Goal: Task Accomplishment & Management: Complete application form

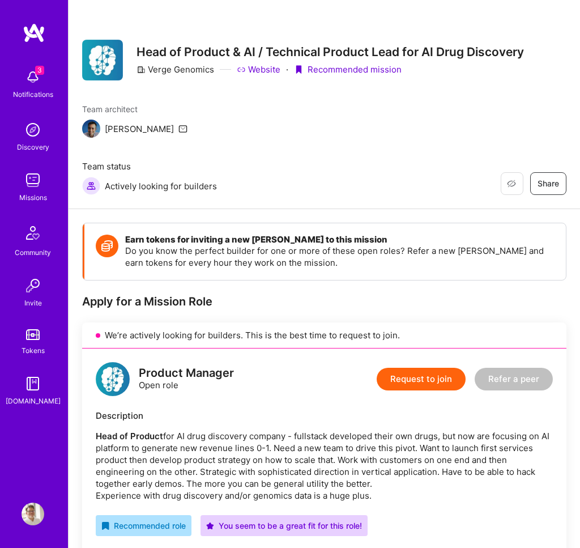
click at [35, 83] on img at bounding box center [33, 77] width 23 height 23
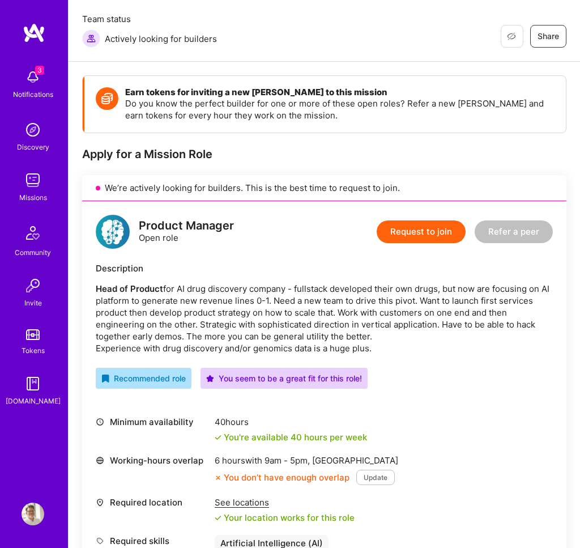
scroll to position [149, 0]
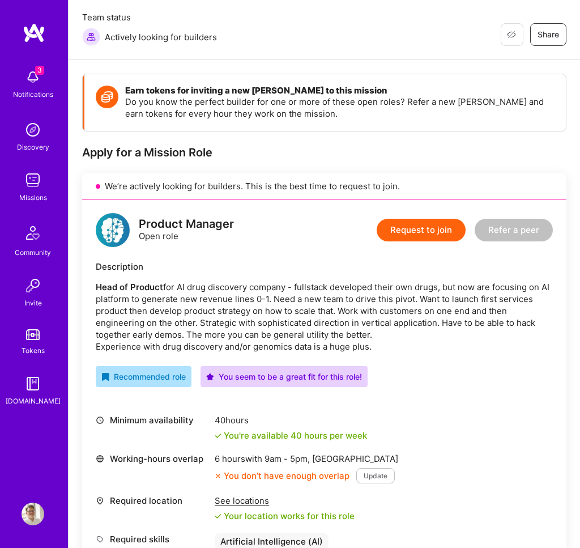
click at [366, 468] on button "Update" at bounding box center [375, 475] width 39 height 15
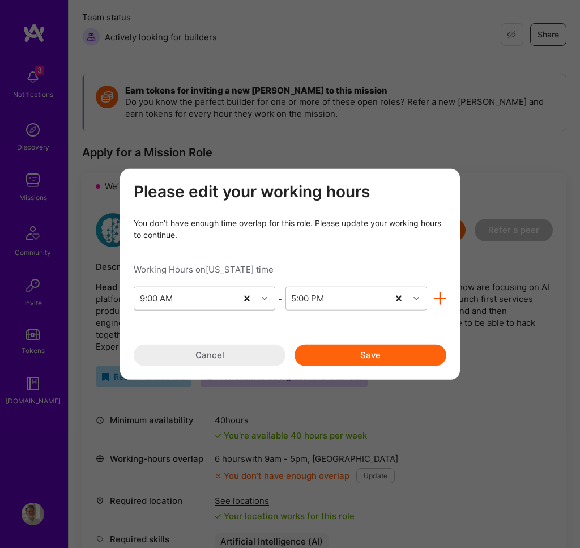
click at [203, 297] on div "9:00 AM" at bounding box center [185, 298] width 103 height 23
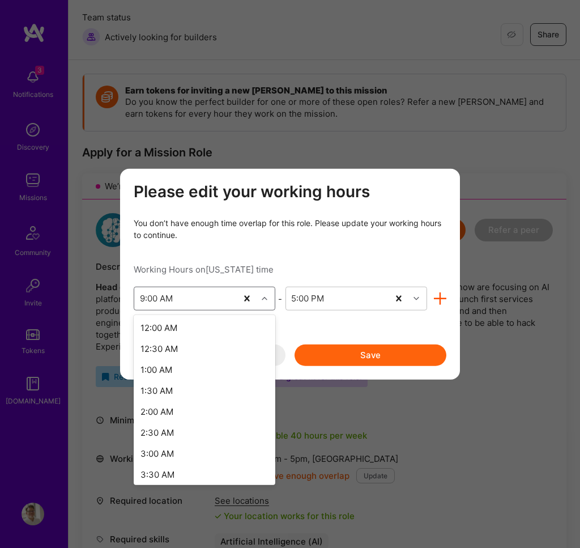
scroll to position [237, 0]
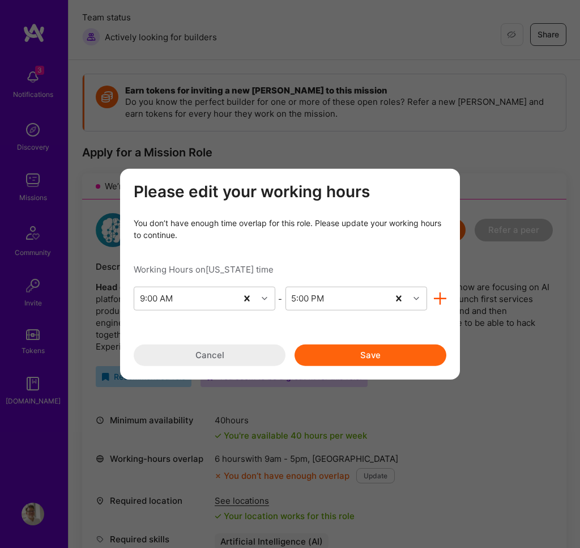
click at [259, 244] on div "Please edit your working hours You don’t have enough time overlap for this role…" at bounding box center [290, 274] width 313 height 184
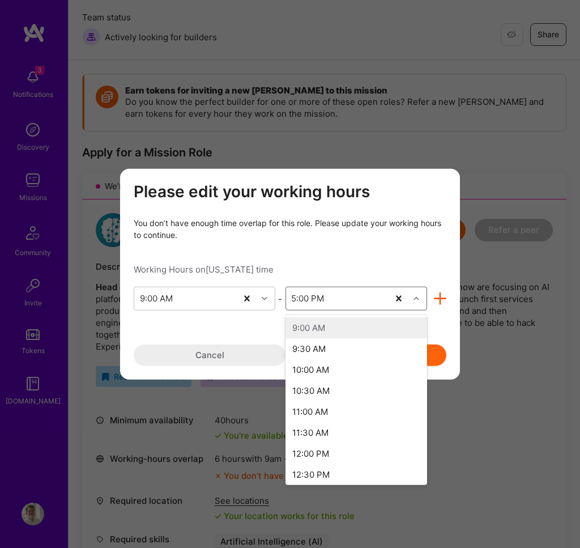
click at [350, 295] on div "5:00 PM" at bounding box center [337, 298] width 103 height 23
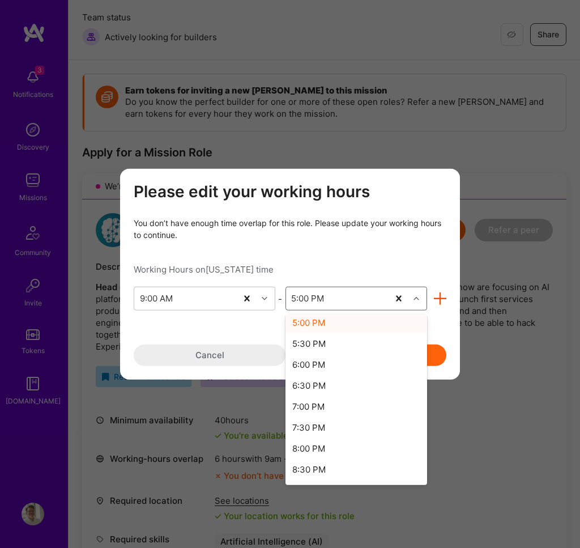
scroll to position [342, 0]
click at [322, 452] on div "8:00 PM" at bounding box center [357, 446] width 142 height 21
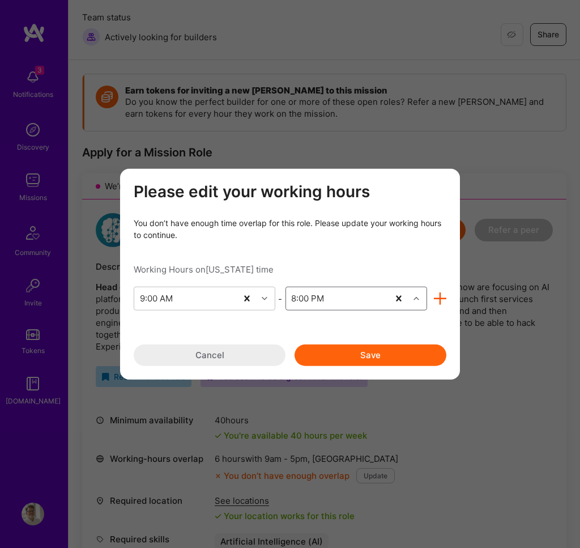
click at [355, 355] on button "Save" at bounding box center [371, 355] width 152 height 22
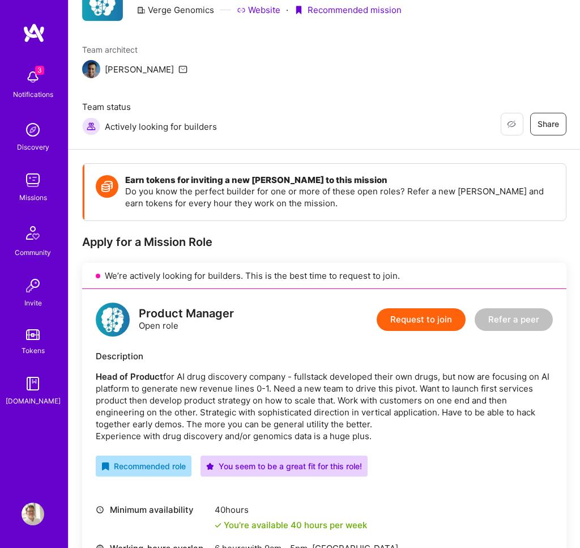
scroll to position [0, 0]
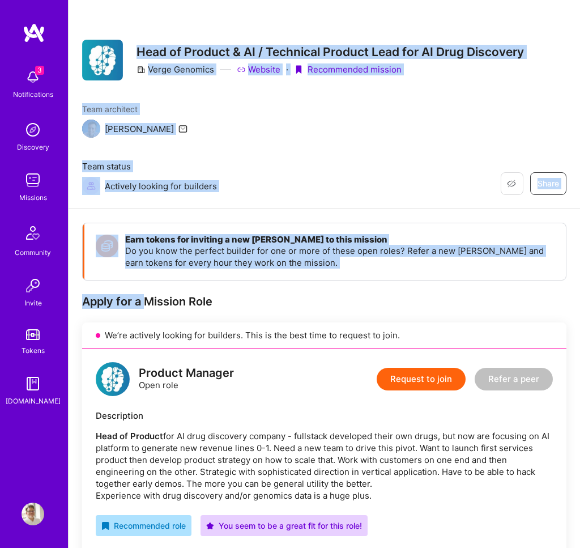
drag, startPoint x: 134, startPoint y: 48, endPoint x: 148, endPoint y: 248, distance: 201.0
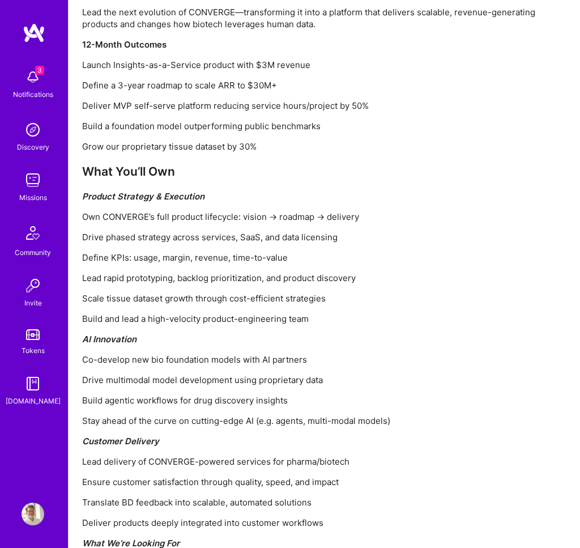
scroll to position [1292, 0]
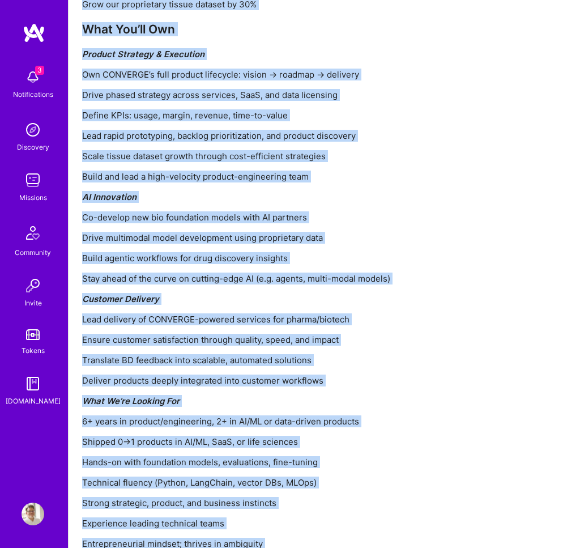
copy div "Lore ip Dolorsi & AM / Consectet Adipisc Elit sed DO Eius Temporinc Utlab Etdol…"
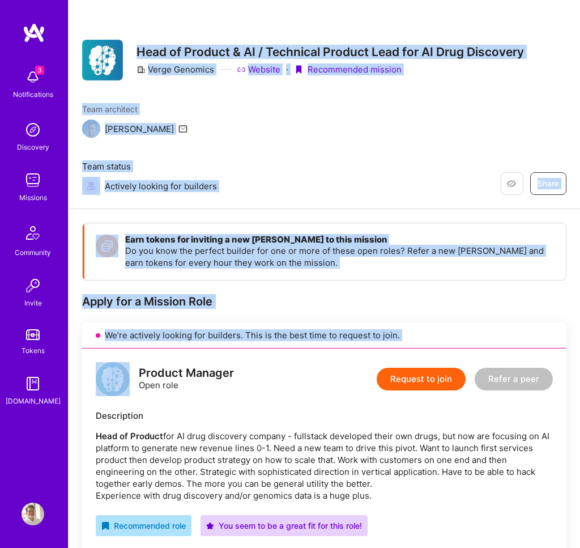
drag, startPoint x: 135, startPoint y: 51, endPoint x: 150, endPoint y: 292, distance: 241.2
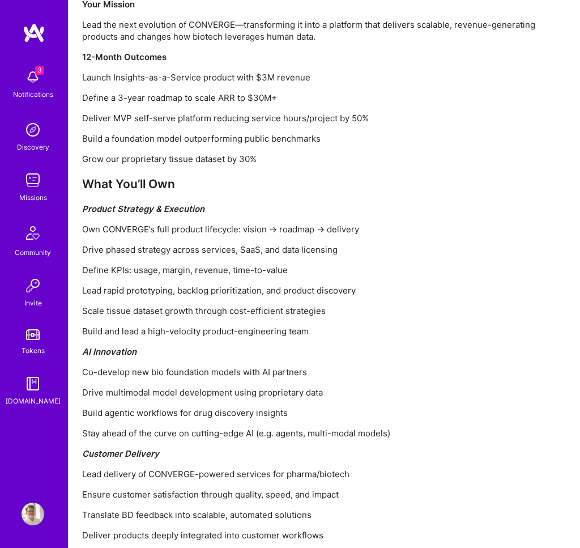
scroll to position [1292, 0]
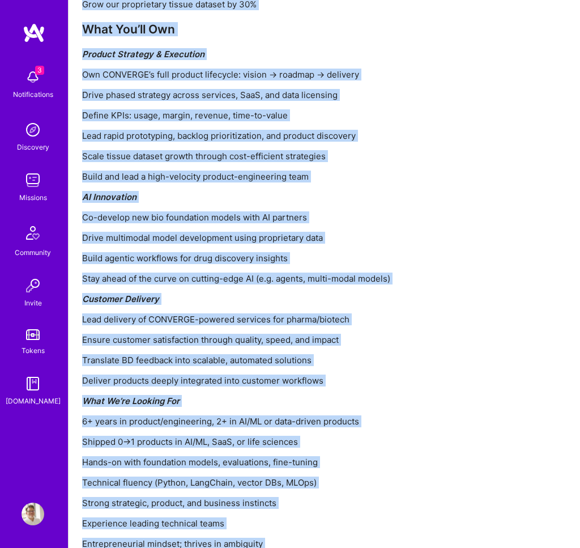
copy div "Lore ip Dolorsi & AM / Consectet Adipisc Elit sed DO Eius Temporinc Utlab Etdol…"
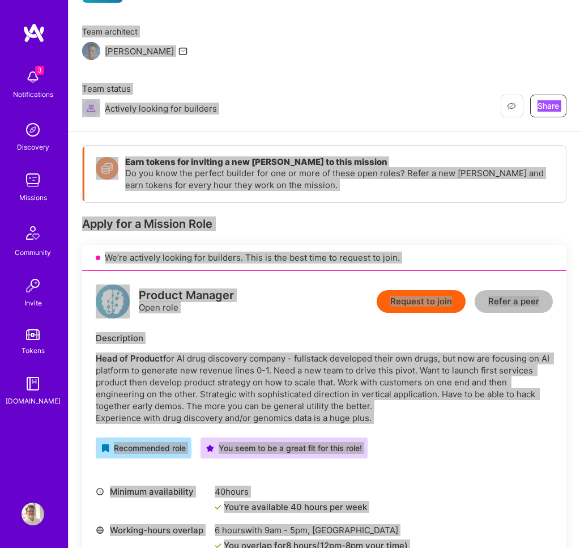
scroll to position [0, 0]
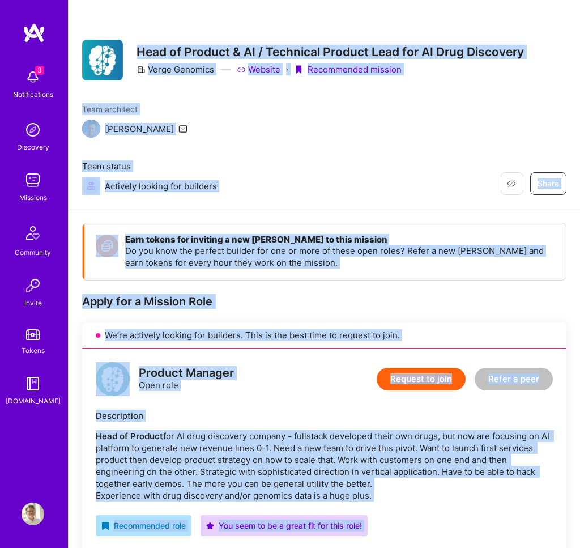
click at [441, 368] on button "Request to join" at bounding box center [421, 379] width 89 height 23
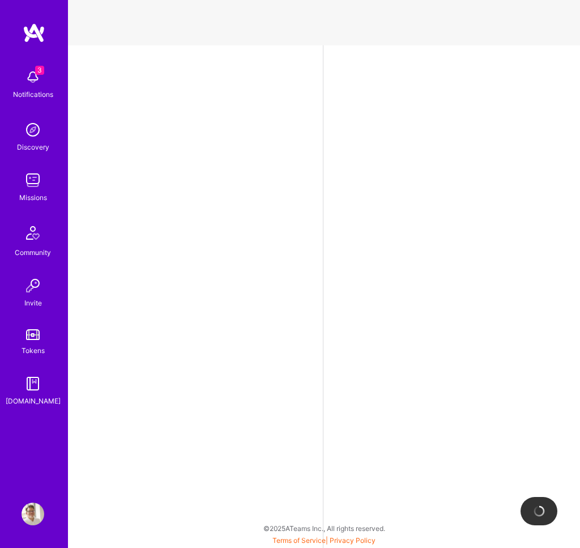
select select "US"
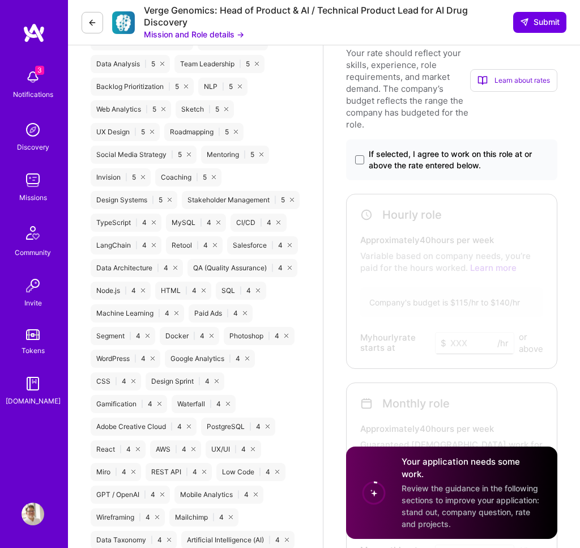
scroll to position [904, 0]
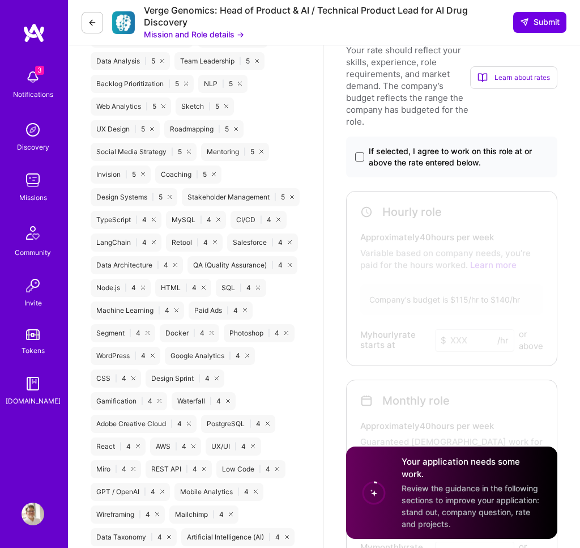
click at [359, 152] on span at bounding box center [359, 156] width 9 height 9
click at [0, 0] on input "If selected, I agree to work on this role at or above the rate entered below." at bounding box center [0, 0] width 0 height 0
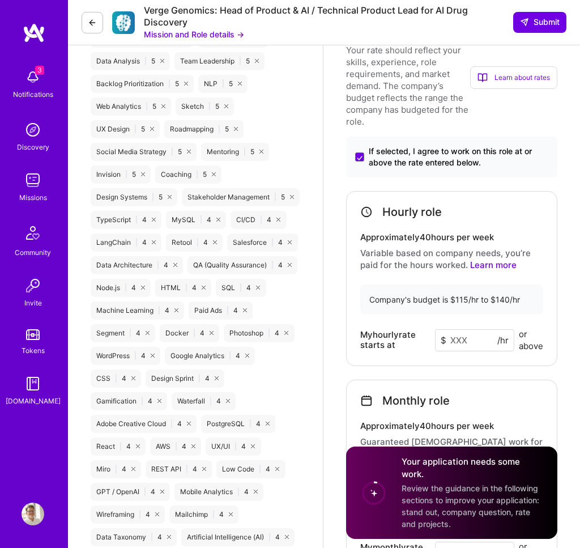
drag, startPoint x: 472, startPoint y: 337, endPoint x: 448, endPoint y: 333, distance: 24.8
click at [448, 333] on input at bounding box center [474, 340] width 79 height 22
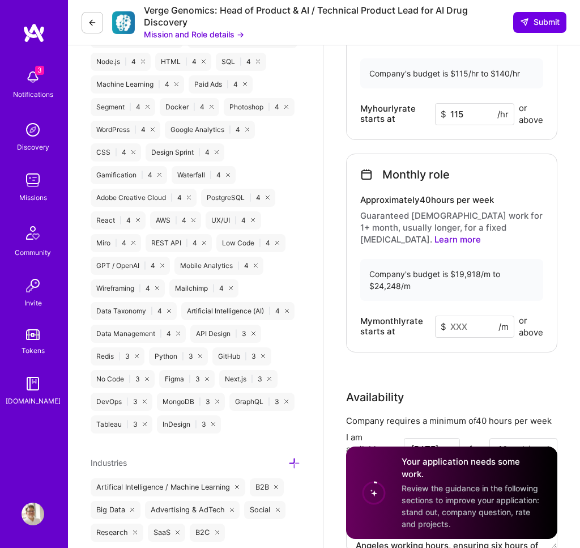
scroll to position [1131, 0]
type input "115"
drag, startPoint x: 455, startPoint y: 261, endPoint x: 478, endPoint y: 259, distance: 22.7
click at [478, 259] on div "Company's budget is $19,918/m to $24,248/m" at bounding box center [451, 279] width 183 height 42
copy div "19,918"
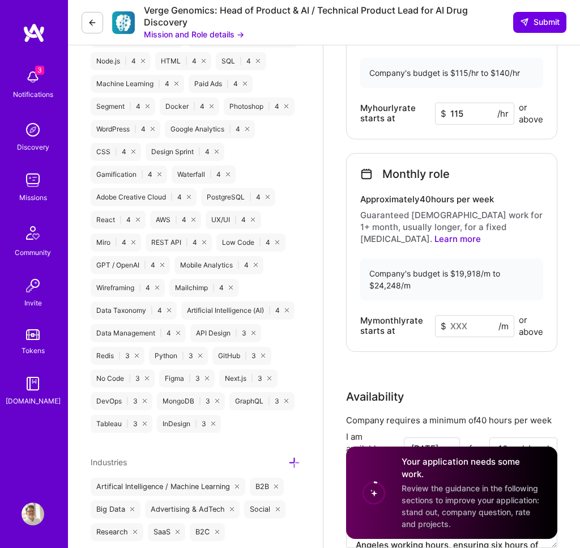
click at [472, 315] on input at bounding box center [474, 326] width 79 height 22
paste input
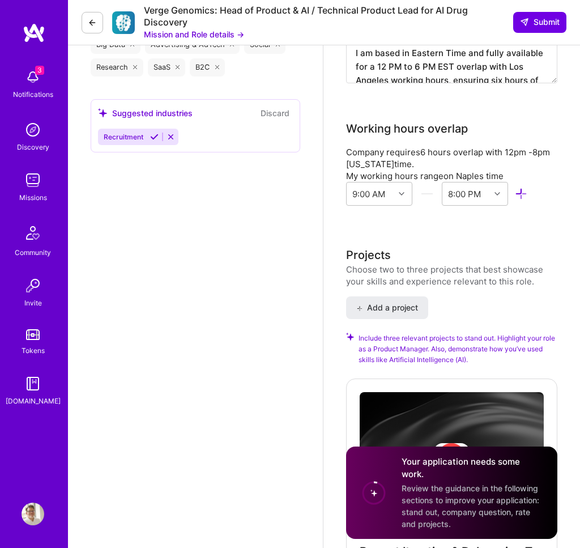
scroll to position [1601, 0]
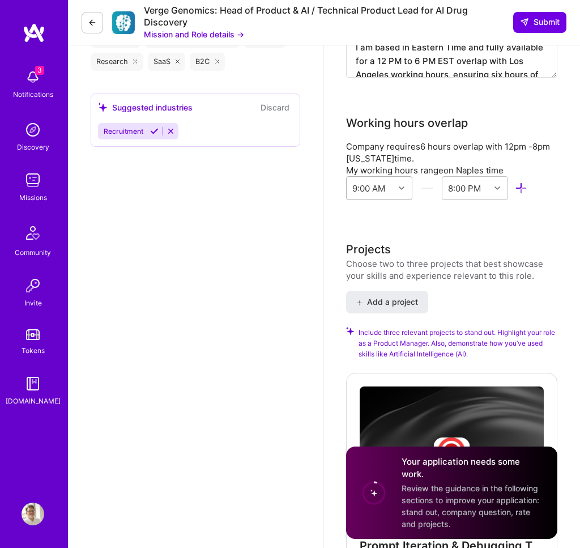
type input "19918"
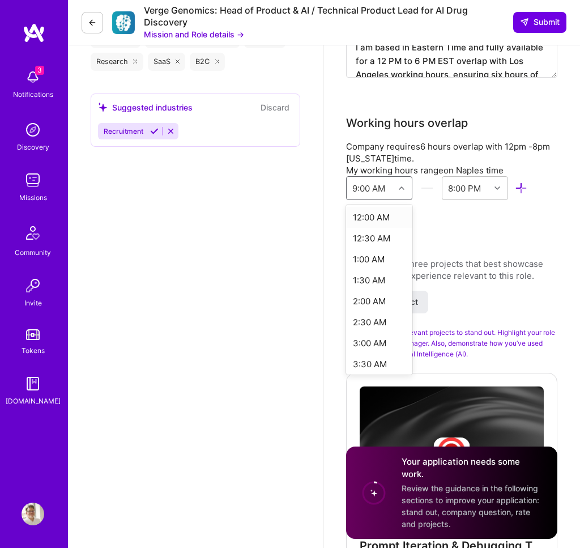
click at [393, 177] on div "9:00 AM" at bounding box center [371, 188] width 48 height 23
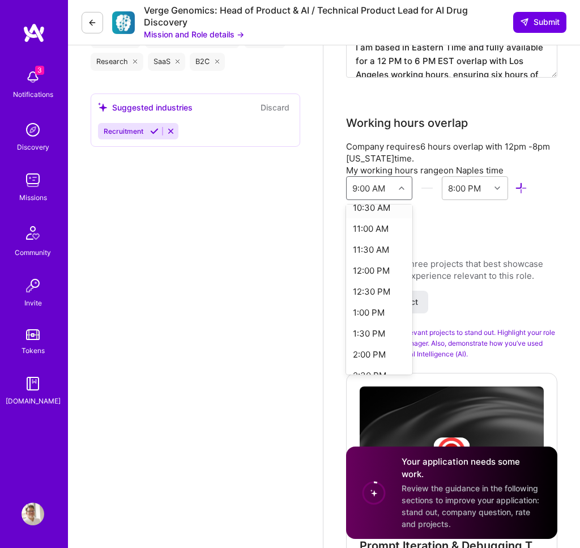
scroll to position [451, 0]
click at [370, 259] on div "12:00 PM" at bounding box center [379, 269] width 66 height 21
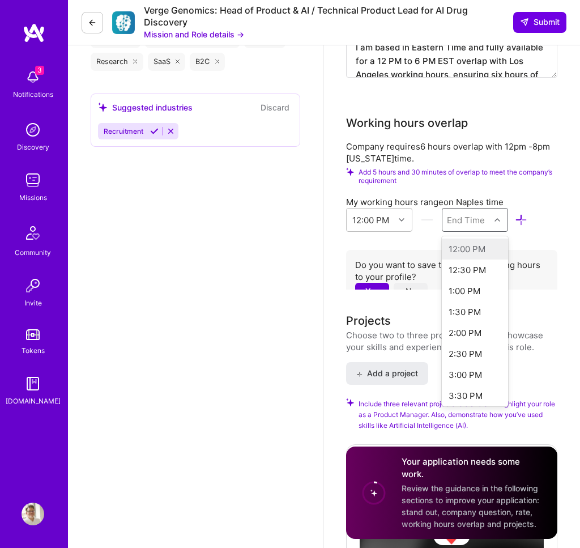
click at [467, 214] on div "End Time" at bounding box center [466, 220] width 38 height 12
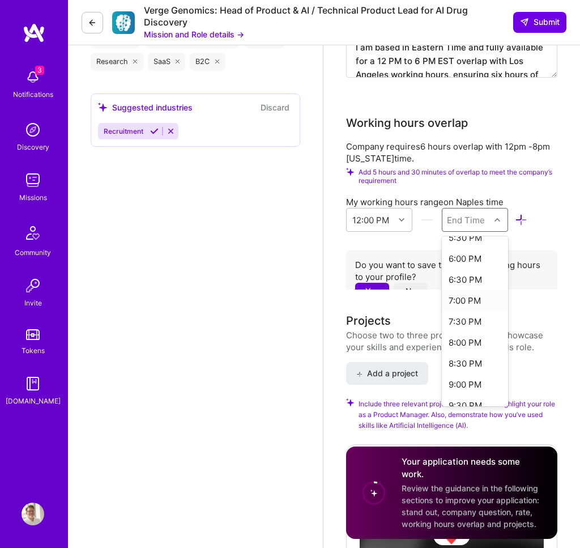
scroll to position [248, 0]
click at [460, 326] on div "8:00 PM" at bounding box center [475, 336] width 66 height 21
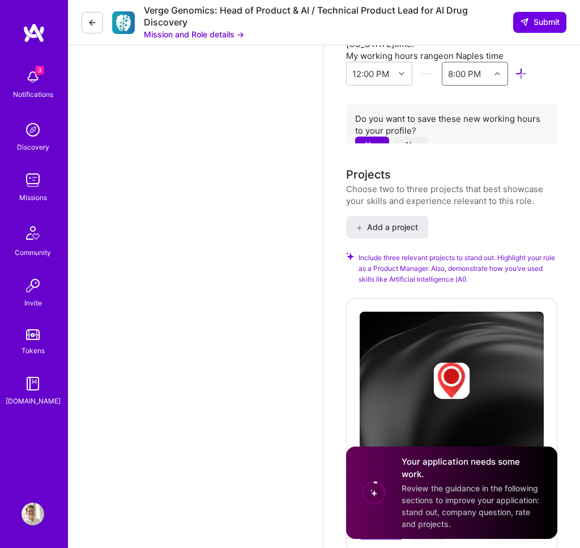
scroll to position [1727, 0]
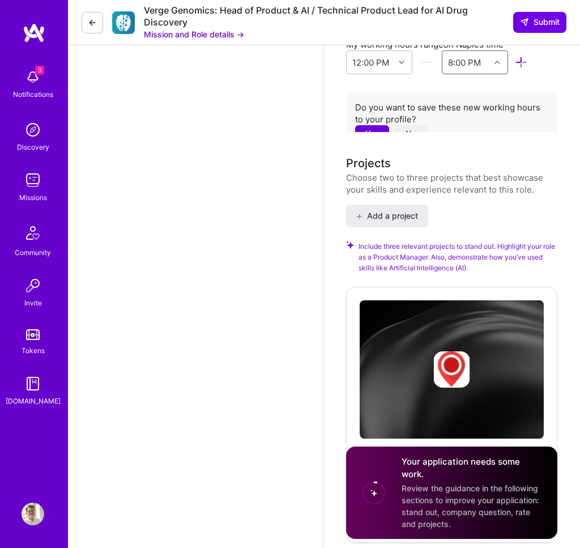
click at [408, 125] on button "No" at bounding box center [411, 133] width 34 height 16
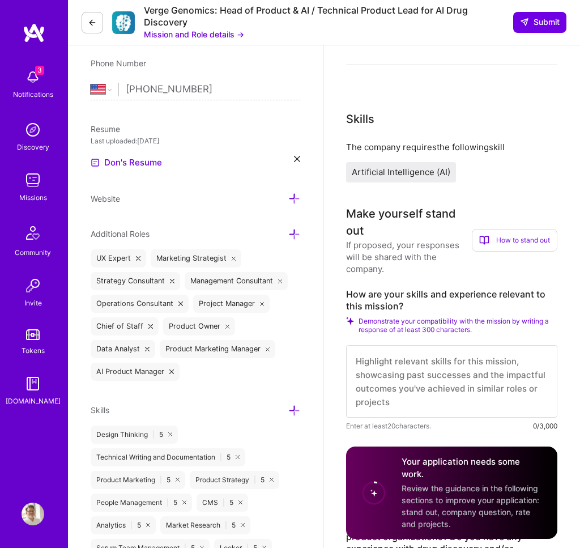
scroll to position [0, 0]
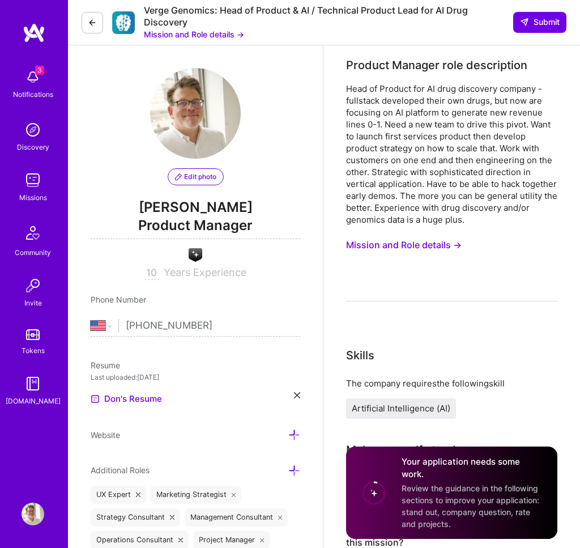
click at [495, 227] on div "Head of Product for AI drug discovery company - fullstack developed their own d…" at bounding box center [451, 192] width 211 height 219
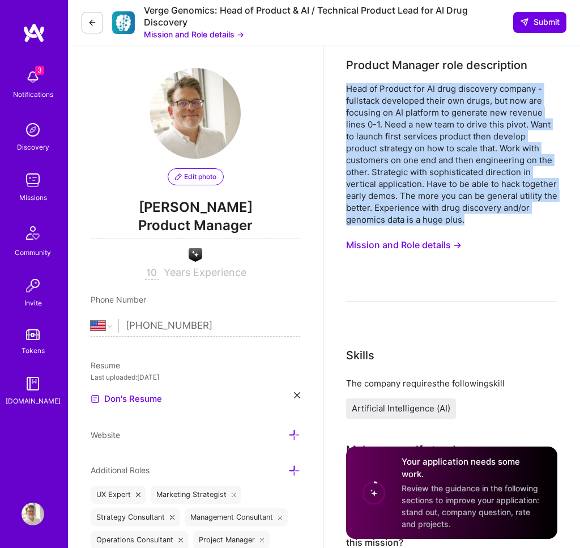
drag, startPoint x: 498, startPoint y: 223, endPoint x: 344, endPoint y: 90, distance: 203.6
copy div "Head of Product for AI drug discovery company - fullstack developed their own d…"
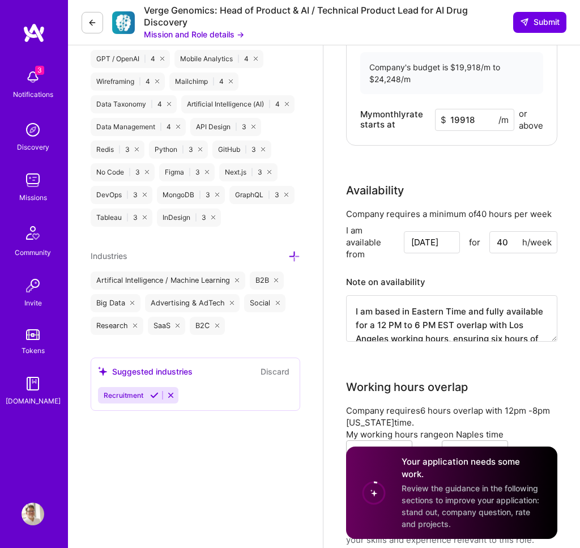
drag, startPoint x: 356, startPoint y: 295, endPoint x: 381, endPoint y: 337, distance: 48.5
click at [381, 337] on div "Company requires a minimum of 40 hours per week I am available from Aug 12 for …" at bounding box center [451, 282] width 211 height 148
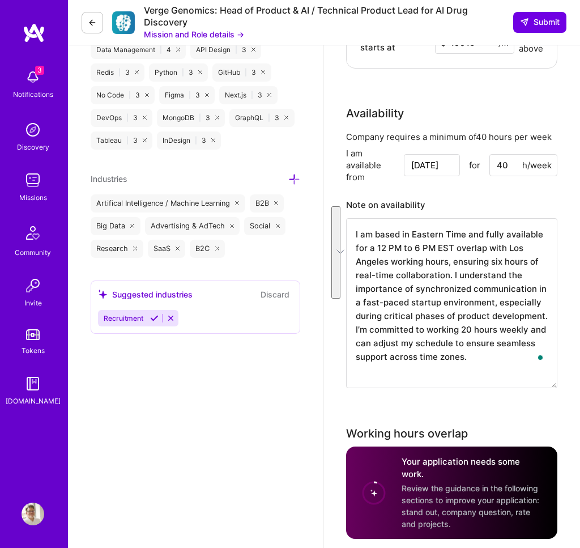
drag, startPoint x: 555, startPoint y: 249, endPoint x: 556, endPoint y: 420, distance: 171.1
click at [556, 388] on textarea "I am based in Eastern Time and fully available for a 12 PM to 6 PM EST overlap …" at bounding box center [451, 303] width 211 height 170
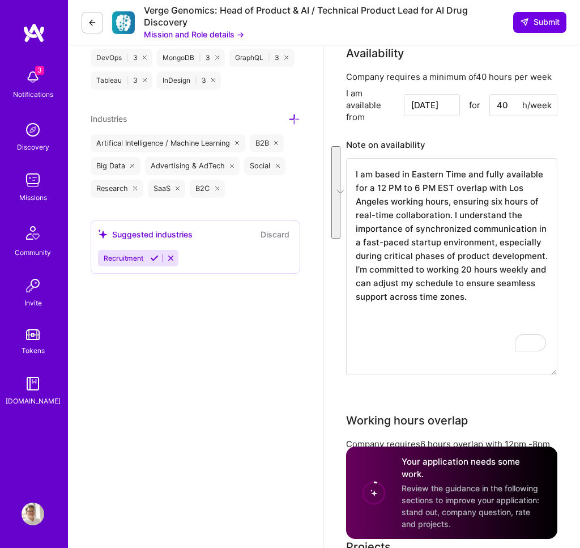
scroll to position [1473, 0]
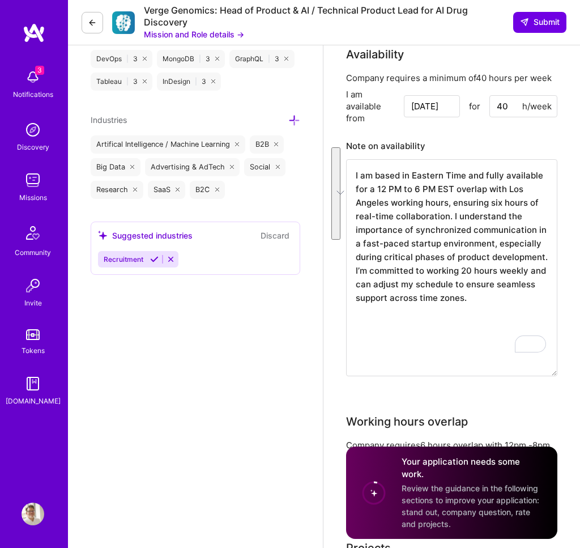
click at [469, 305] on textarea "I am based in Eastern Time and fully available for a 12 PM to 6 PM EST overlap …" at bounding box center [451, 267] width 211 height 217
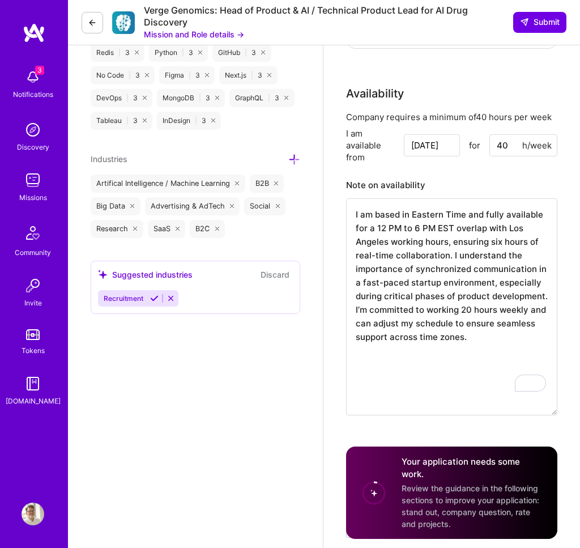
scroll to position [1437, 0]
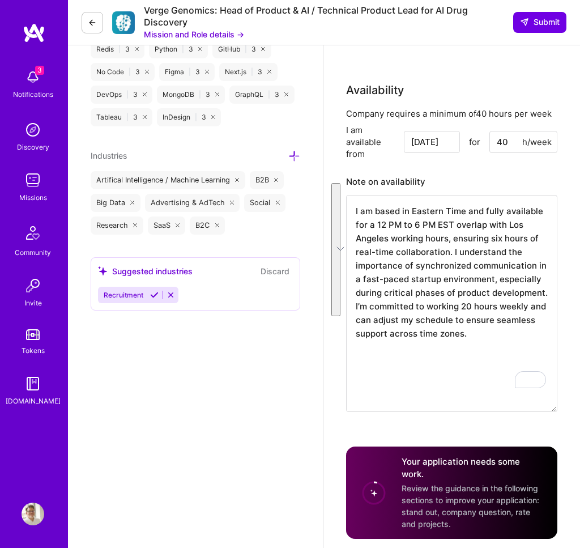
paste textarea "available full-time, with a guaranteed 12 PM–8 PM EST window to overlap with Lo…"
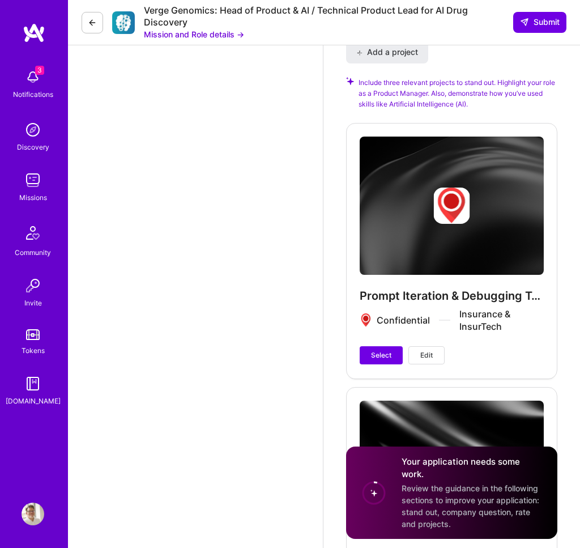
scroll to position [2034, 0]
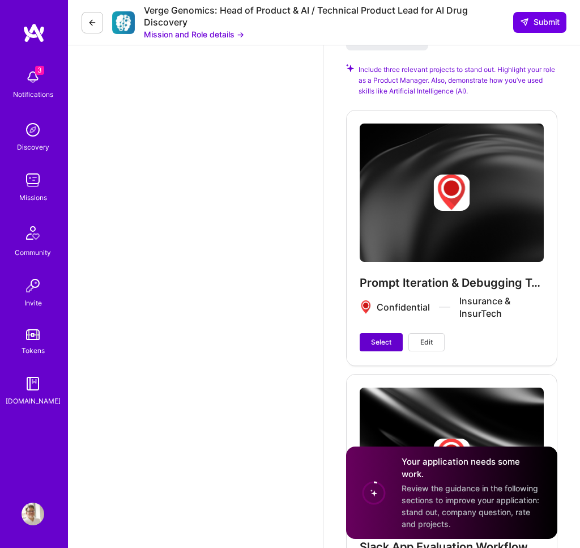
type textarea "I am based in Eastern Time and available full-time, with a guaranteed 12 PM–8 P…"
click at [384, 337] on span "Select" at bounding box center [381, 342] width 20 height 10
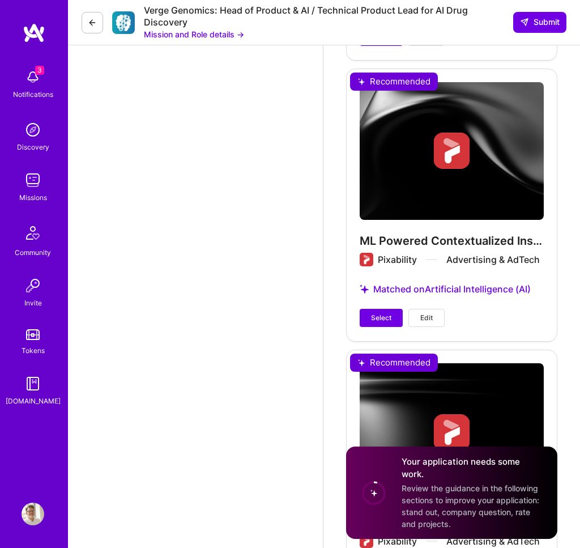
scroll to position [2606, 0]
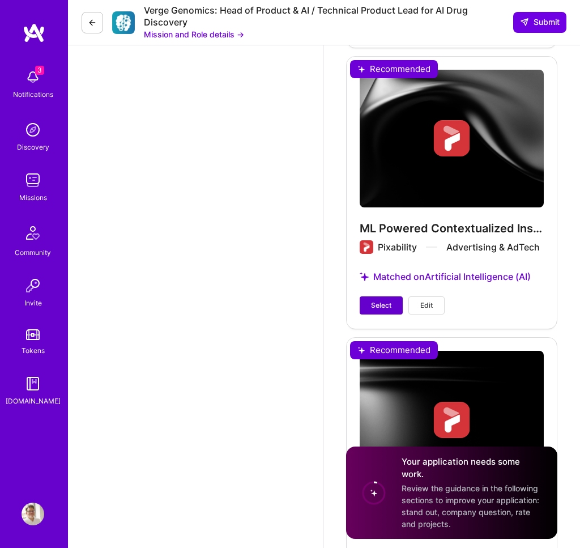
click at [382, 300] on span "Select" at bounding box center [381, 305] width 20 height 10
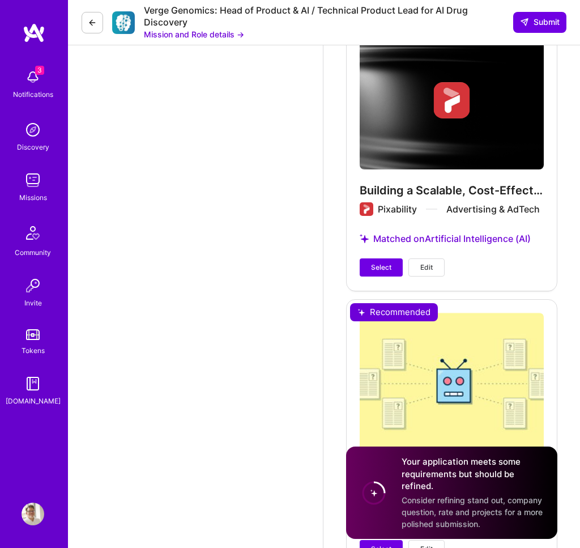
scroll to position [2916, 0]
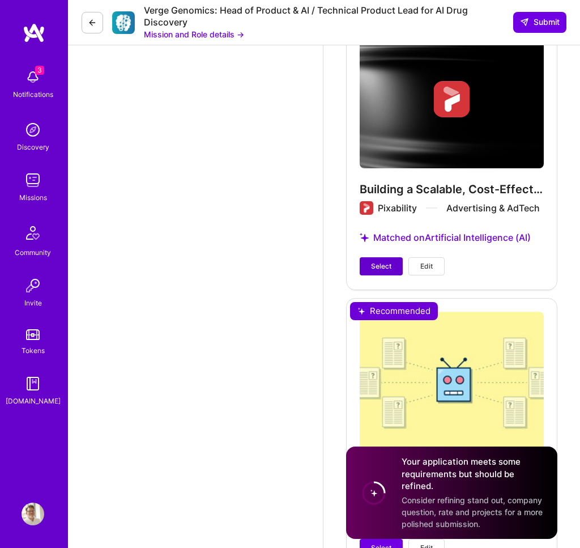
click at [386, 261] on span "Select" at bounding box center [381, 266] width 20 height 10
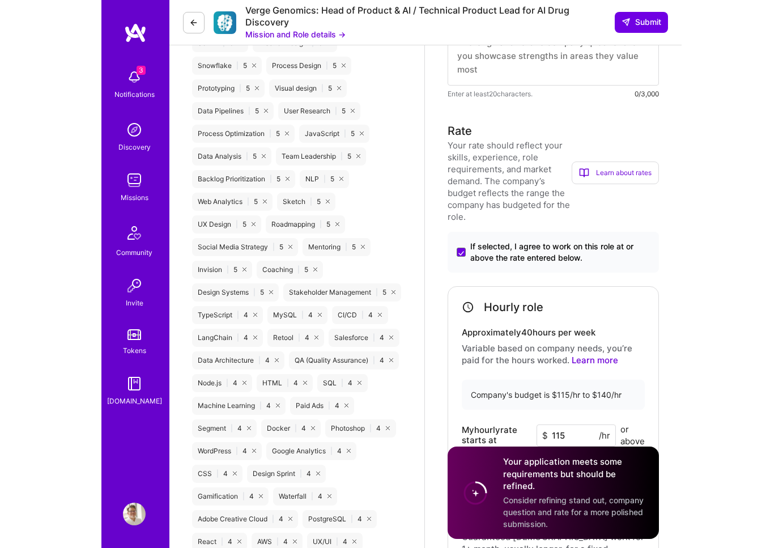
scroll to position [807, 0]
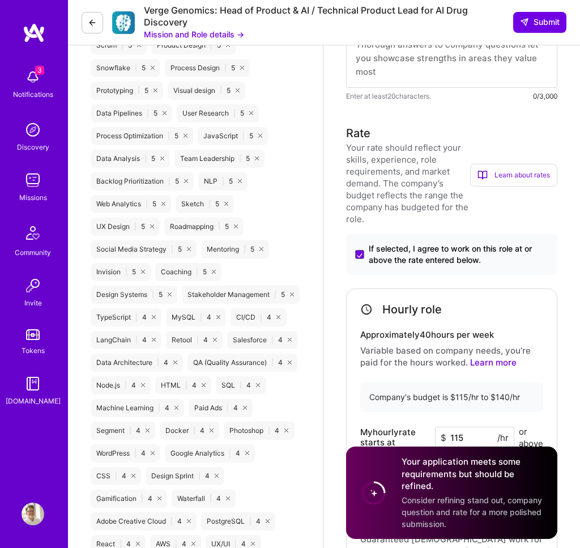
click at [32, 76] on img at bounding box center [33, 77] width 23 height 23
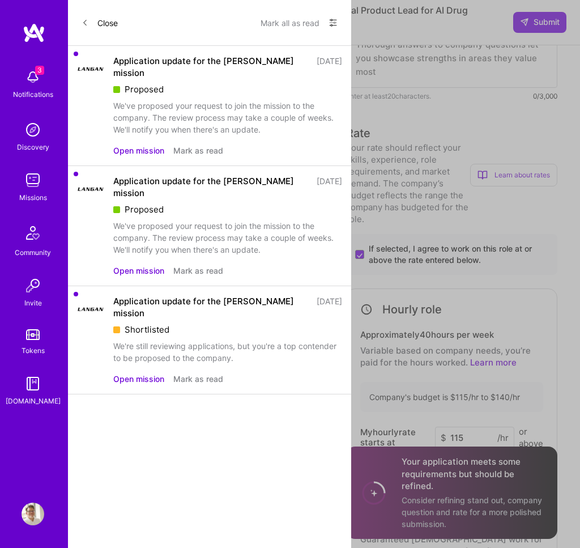
click at [229, 61] on div "Application update for the [PERSON_NAME] mission" at bounding box center [211, 67] width 197 height 24
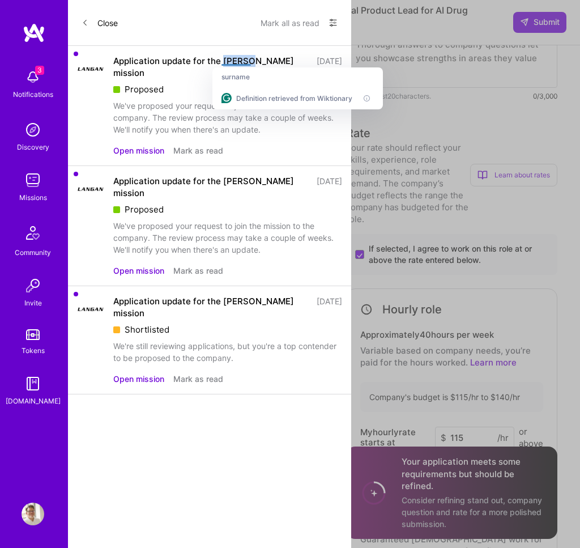
copy div "Langan"
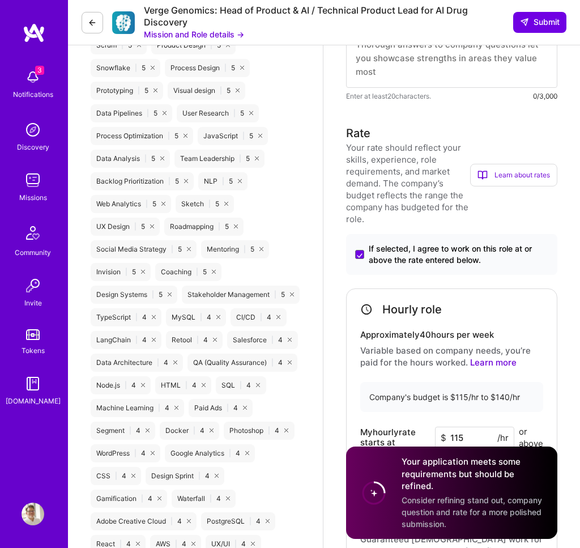
click at [488, 234] on div "If selected, I agree to work on this role at or above the rate entered below." at bounding box center [451, 254] width 211 height 41
click at [404, 202] on div "Your rate should reflect your skills, experience, role requirements, and market…" at bounding box center [408, 183] width 124 height 83
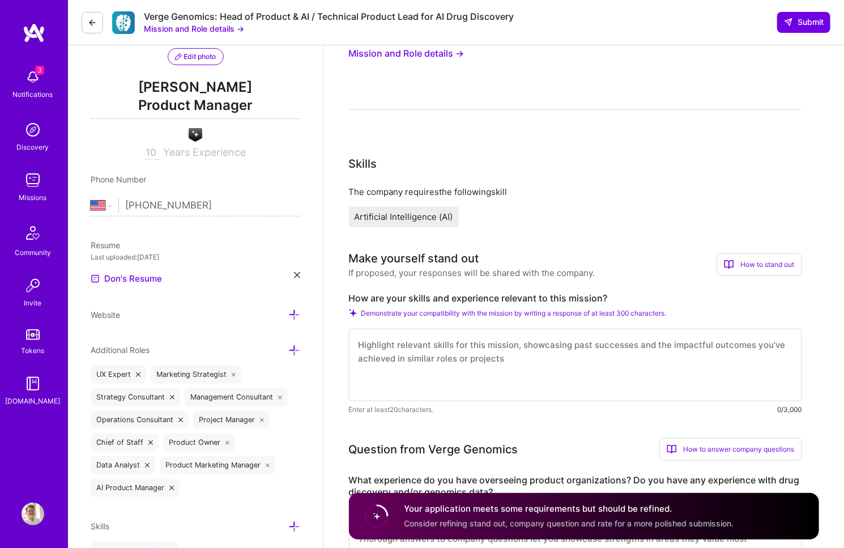
scroll to position [0, 0]
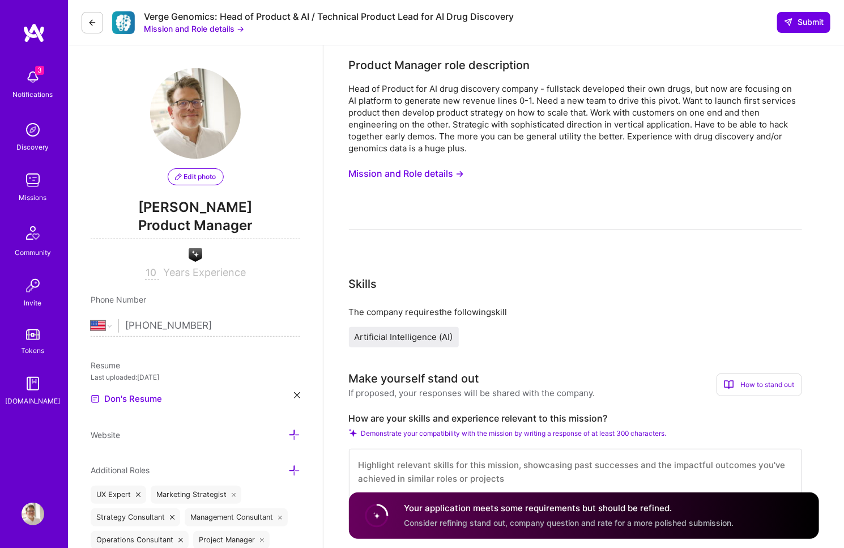
click at [434, 174] on button "Mission and Role details →" at bounding box center [407, 173] width 116 height 21
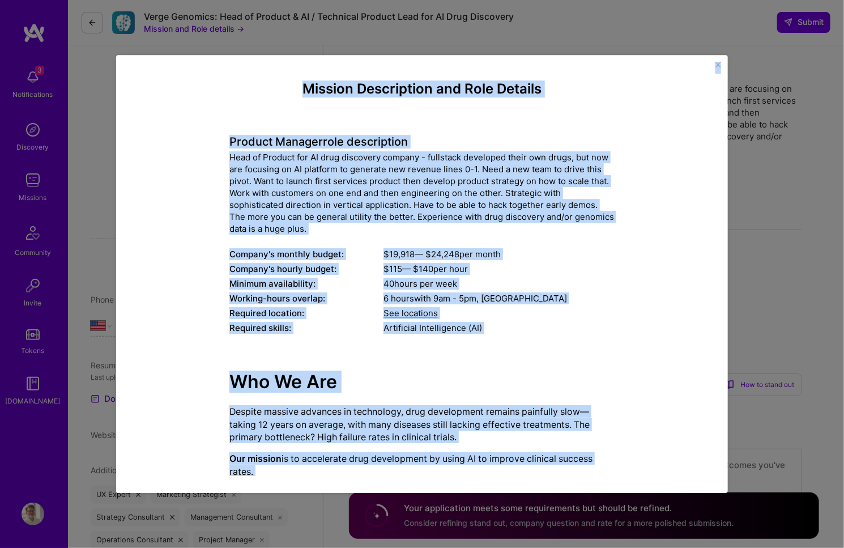
drag, startPoint x: 486, startPoint y: 469, endPoint x: 320, endPoint y: 20, distance: 478.9
click at [320, 20] on div "Mission Description and Role Details Product Manager role description Head of P…" at bounding box center [422, 274] width 844 height 548
copy div "Mission Description and Role Details Product Manager role description Head of P…"
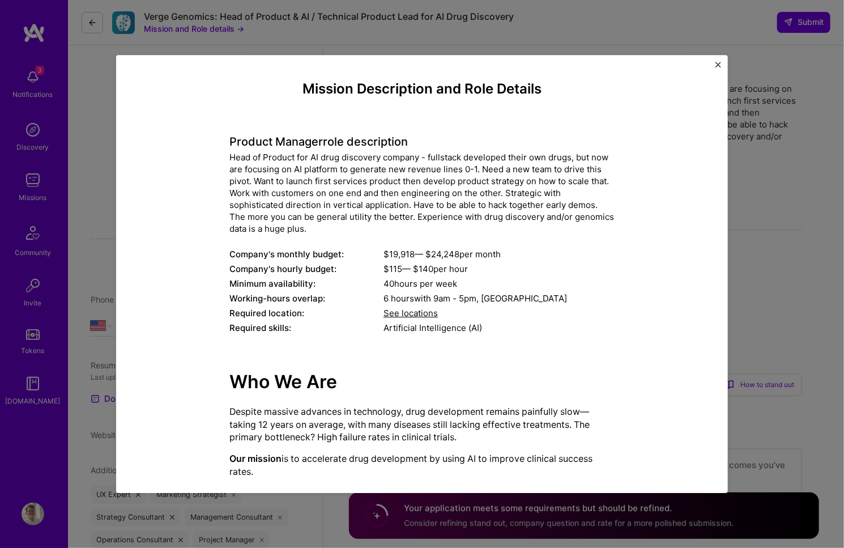
click at [86, 180] on div "Mission Description and Role Details Product Manager role description Head of P…" at bounding box center [422, 274] width 844 height 548
